Goal: Find specific page/section: Find specific page/section

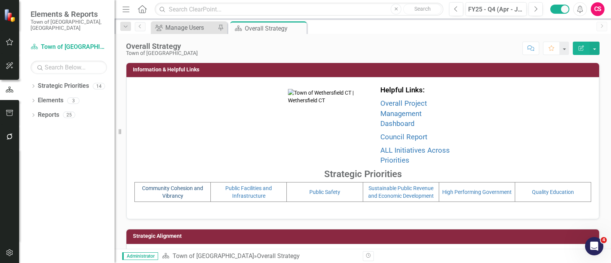
click at [171, 186] on link "Community Cohesion and Vibrancy" at bounding box center [172, 192] width 61 height 14
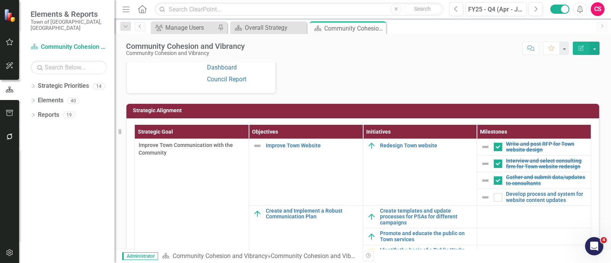
scroll to position [63, 0]
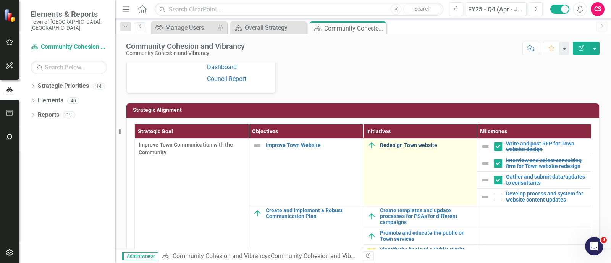
click at [386, 145] on link "Redesign Town website" at bounding box center [426, 145] width 93 height 6
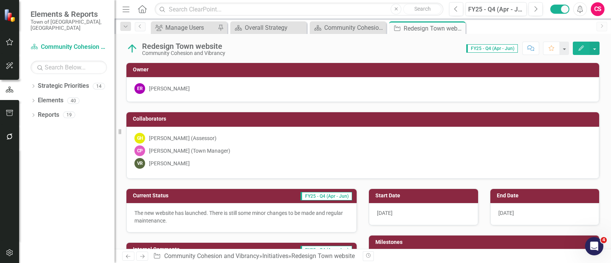
checkbox input "true"
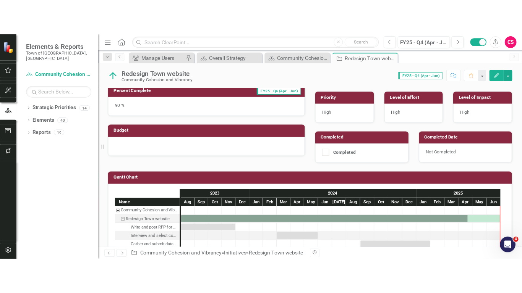
scroll to position [184, 0]
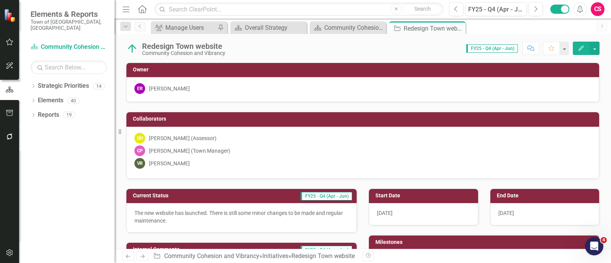
click at [218, 1] on div "Menu Home Search Close Search Previous FY25 - Q4 (Apr - Jun) Next Alerts CS Use…" at bounding box center [363, 9] width 496 height 19
click at [218, 11] on input "text" at bounding box center [299, 9] width 289 height 13
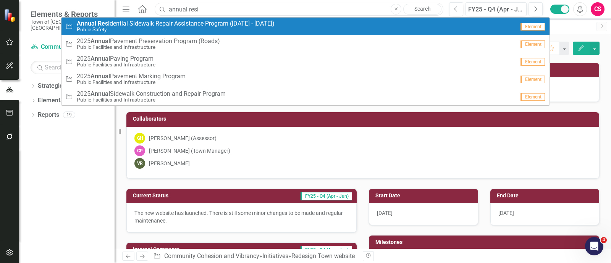
type input "annual resi"
click at [207, 24] on span "Annual Resi dential Sidewalk Repair Assistance Program (7/1/23 - 6/30/25)" at bounding box center [176, 23] width 198 height 7
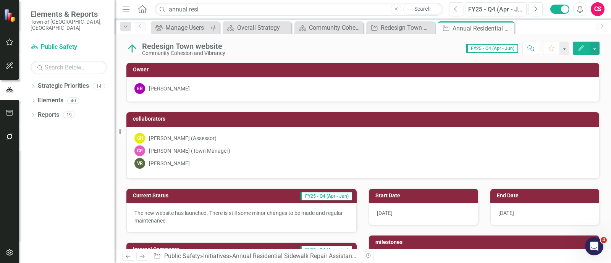
checkbox input "true"
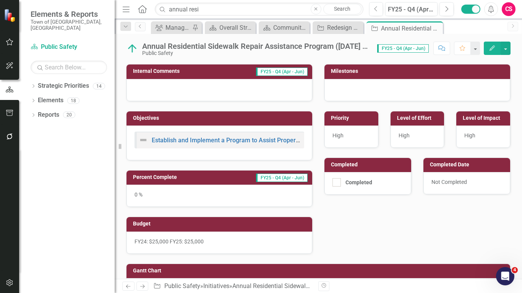
scroll to position [141, 0]
